Goal: Task Accomplishment & Management: Use online tool/utility

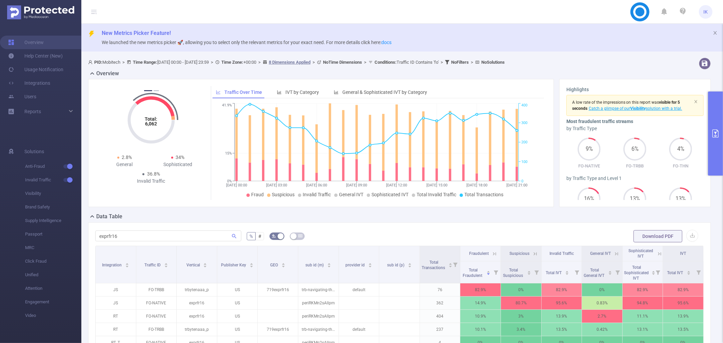
scroll to position [68, 0]
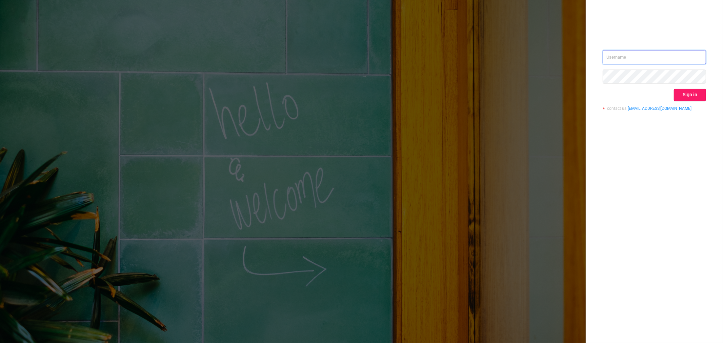
type input "[EMAIL_ADDRESS][DOMAIN_NAME]"
click at [685, 93] on button "Sign in" at bounding box center [690, 95] width 32 height 12
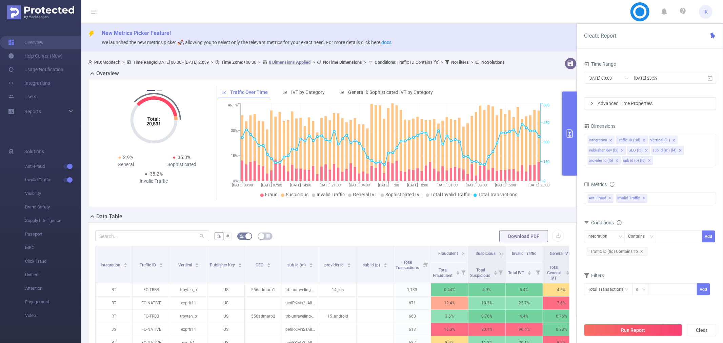
click at [667, 84] on div "[DATE] 00:00 _ [DATE] 23:59" at bounding box center [650, 78] width 132 height 16
click at [669, 81] on input "[DATE] 23:59" at bounding box center [660, 78] width 55 height 9
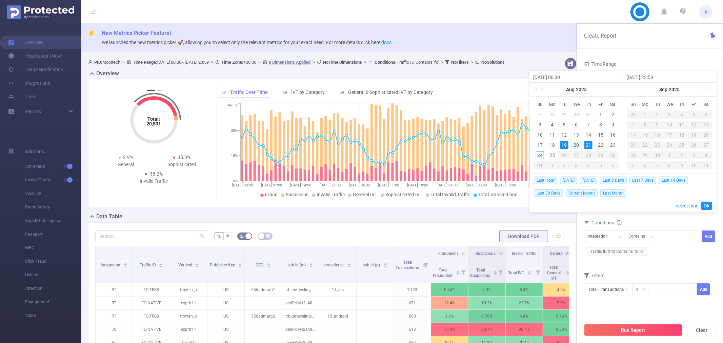
click at [587, 144] on div "21" at bounding box center [588, 145] width 8 height 8
click at [540, 158] on div "24" at bounding box center [540, 155] width 8 height 8
type input "[DATE] 00:00"
type input "[DATE] 23:59"
type input "[DATE] 00:00"
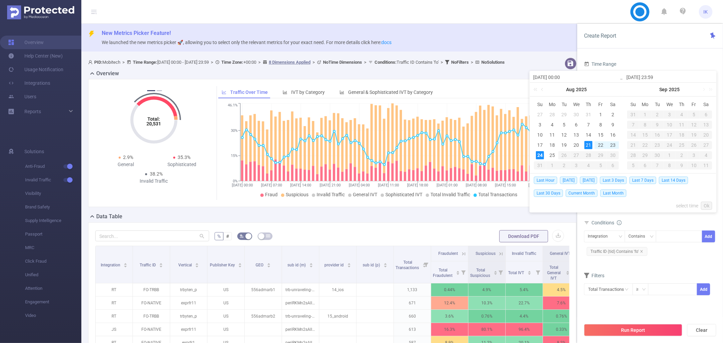
type input "[DATE] 23:59"
click at [705, 205] on link "Ok" at bounding box center [706, 206] width 11 height 8
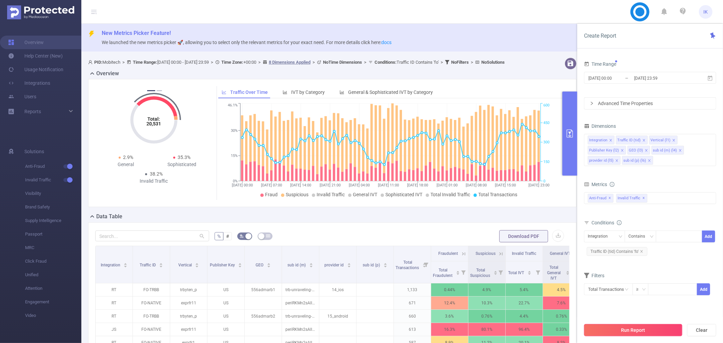
click at [638, 333] on button "Run Report" at bounding box center [633, 330] width 98 height 12
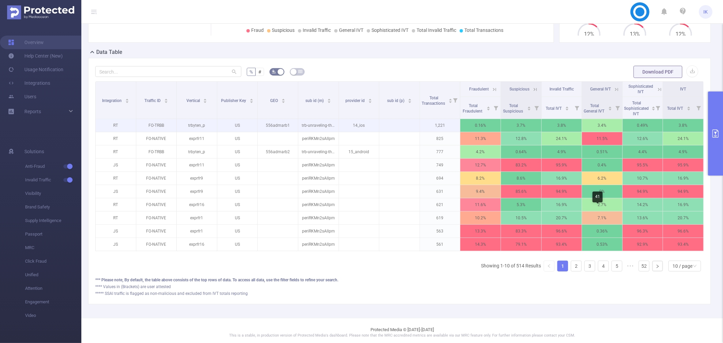
scroll to position [174, 0]
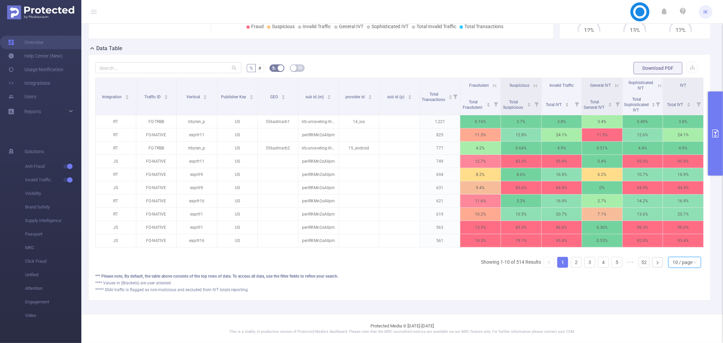
click at [675, 262] on div "10 / page" at bounding box center [682, 262] width 20 height 10
click at [671, 251] on li "50 / page" at bounding box center [679, 256] width 33 height 11
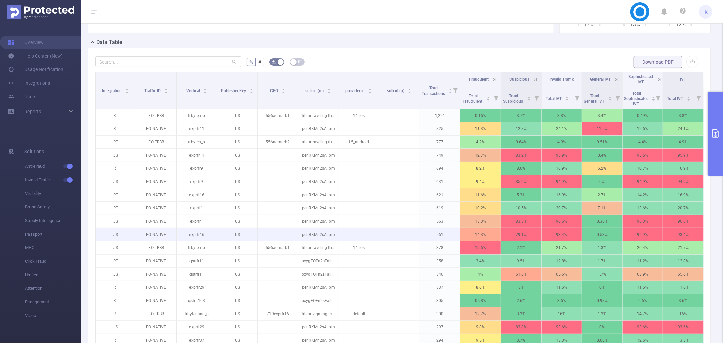
scroll to position [137, 0]
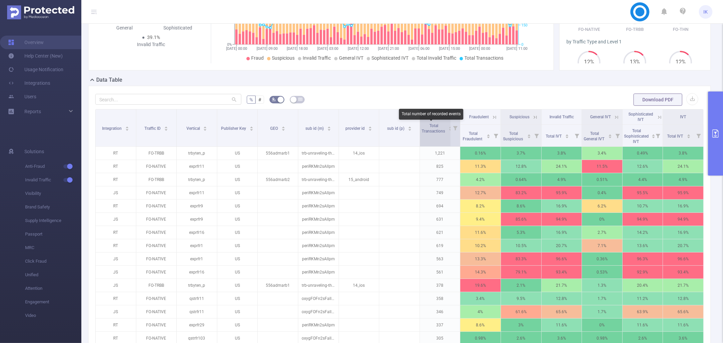
click at [436, 131] on span "Total Transactions" at bounding box center [434, 128] width 24 height 10
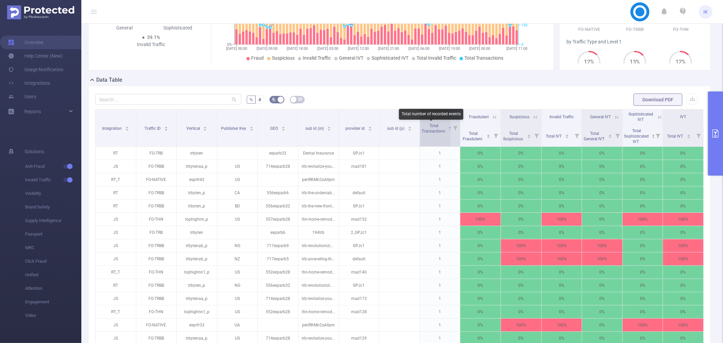
click at [436, 131] on span "Total Transactions" at bounding box center [434, 128] width 24 height 10
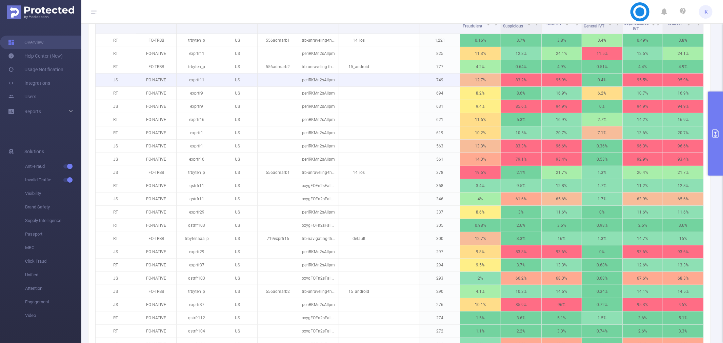
scroll to position [174, 0]
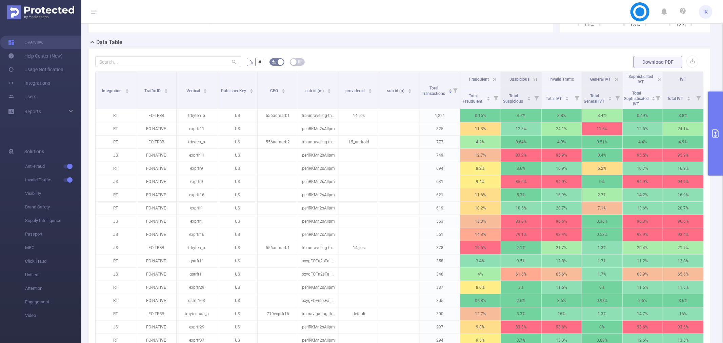
click at [336, 18] on header "IK" at bounding box center [361, 12] width 723 height 24
click at [358, 60] on form "% # Download PDF" at bounding box center [399, 62] width 608 height 14
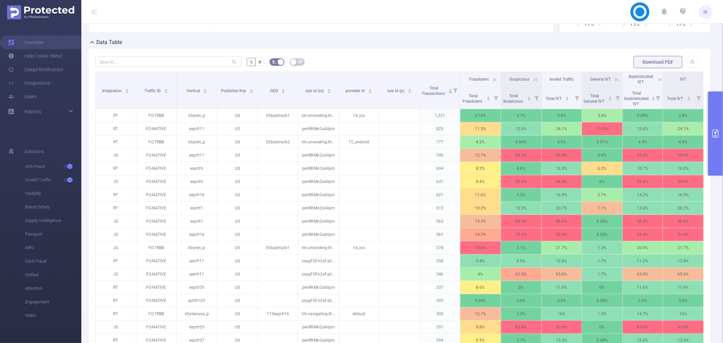
click at [385, 63] on form "% # Download PDF" at bounding box center [399, 62] width 608 height 14
click at [402, 47] on div "Data Table" at bounding box center [402, 42] width 628 height 9
drag, startPoint x: 413, startPoint y: 57, endPoint x: 425, endPoint y: 59, distance: 12.8
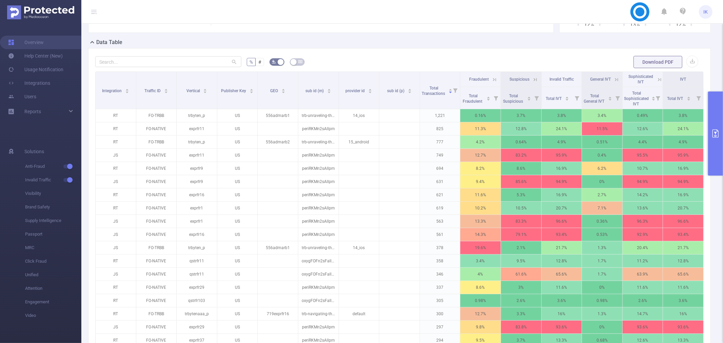
click at [423, 59] on form "% # Download PDF" at bounding box center [399, 62] width 608 height 14
click at [429, 59] on form "% # Download PDF" at bounding box center [399, 62] width 608 height 14
click at [477, 94] on span "Total Fraudulent" at bounding box center [473, 98] width 22 height 12
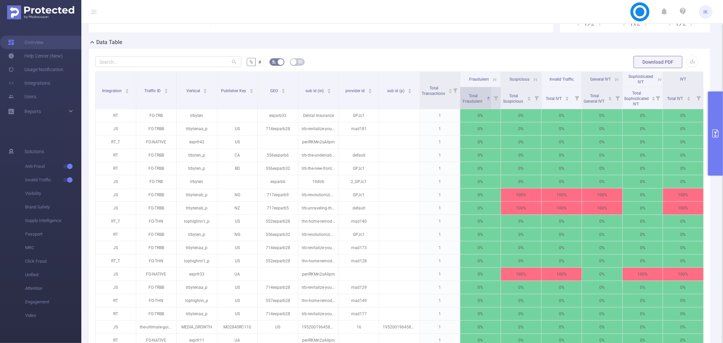
click at [477, 94] on span "Total Fraudulent" at bounding box center [473, 98] width 22 height 12
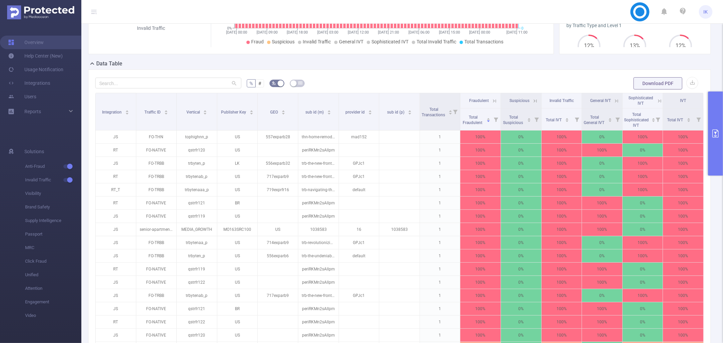
scroll to position [140, 0]
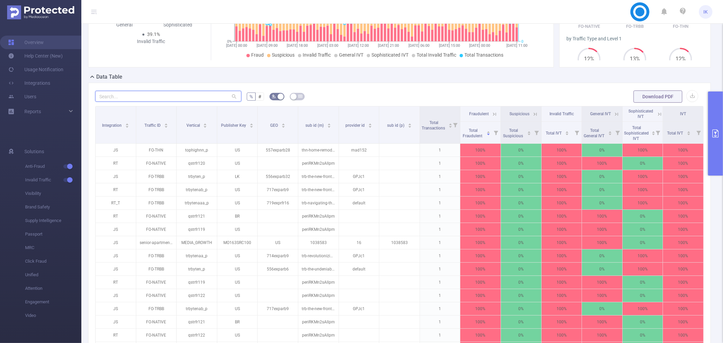
click at [199, 101] on input "text" at bounding box center [168, 96] width 146 height 11
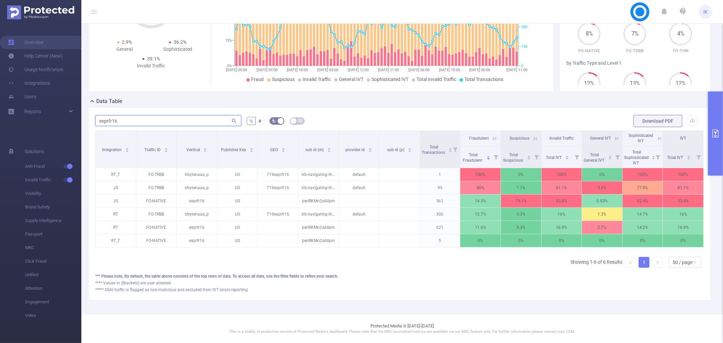
scroll to position [121, 0]
type input "exprfr16"
click at [329, 119] on form "exprfr16 % # Download PDF" at bounding box center [399, 121] width 608 height 14
click at [384, 114] on form "exprfr16 % # Download PDF" at bounding box center [399, 121] width 608 height 14
click at [387, 114] on form "exprfr16 % # Download PDF" at bounding box center [399, 121] width 608 height 14
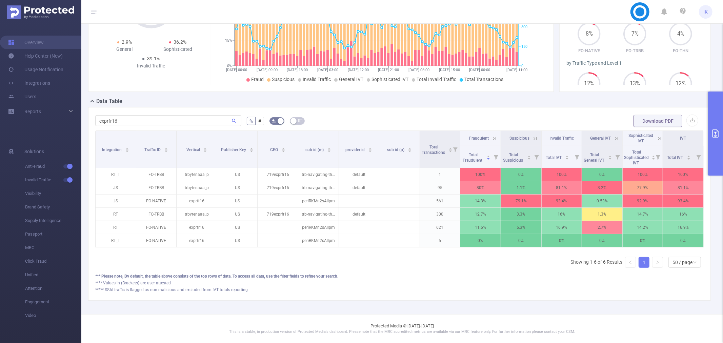
click at [391, 114] on form "exprfr16 % # Download PDF" at bounding box center [399, 121] width 608 height 14
click at [393, 114] on form "exprfr16 % # Download PDF" at bounding box center [399, 121] width 608 height 14
drag, startPoint x: 393, startPoint y: 113, endPoint x: 396, endPoint y: 116, distance: 3.7
click at [396, 116] on form "exprfr16 % # Download PDF" at bounding box center [399, 121] width 608 height 14
